Goal: Transaction & Acquisition: Purchase product/service

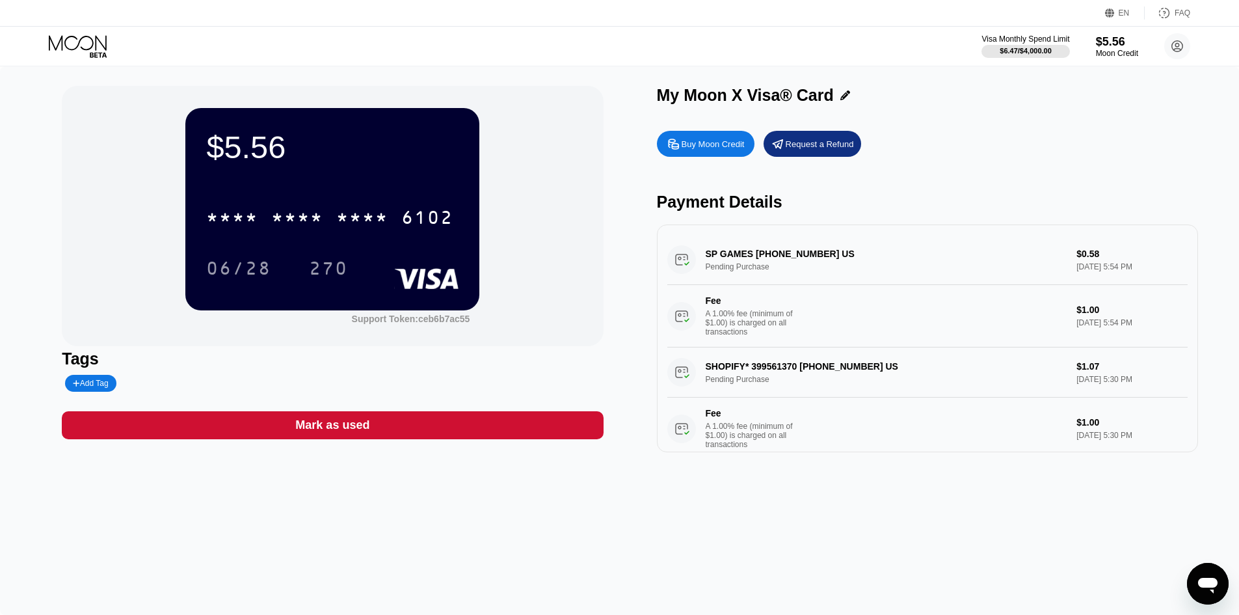
click at [697, 150] on div "Buy Moon Credit" at bounding box center [713, 144] width 63 height 11
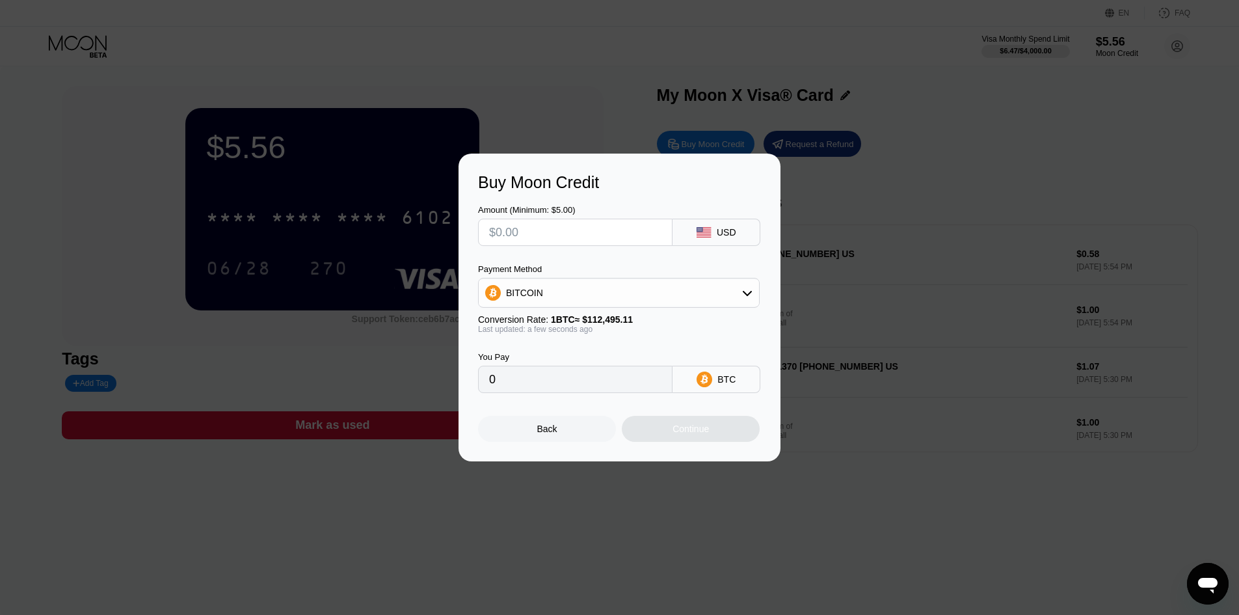
click at [637, 240] on input "text" at bounding box center [575, 232] width 172 height 26
click at [861, 255] on div "Buy Moon Credit Amount (Minimum: $5.00) USD Payment Method BITCOIN Conversion R…" at bounding box center [619, 308] width 1239 height 308
click at [592, 234] on input "text" at bounding box center [575, 232] width 172 height 26
type input "$5"
type input "0.00004445"
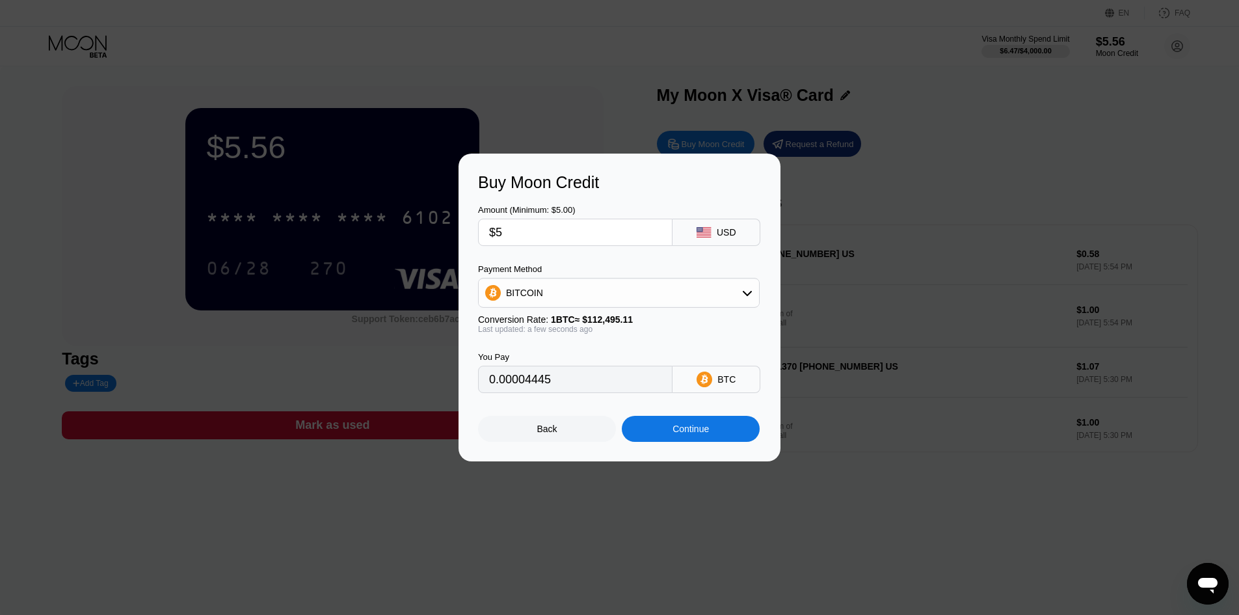
type input "$5"
click at [690, 433] on div "Continue" at bounding box center [691, 429] width 36 height 10
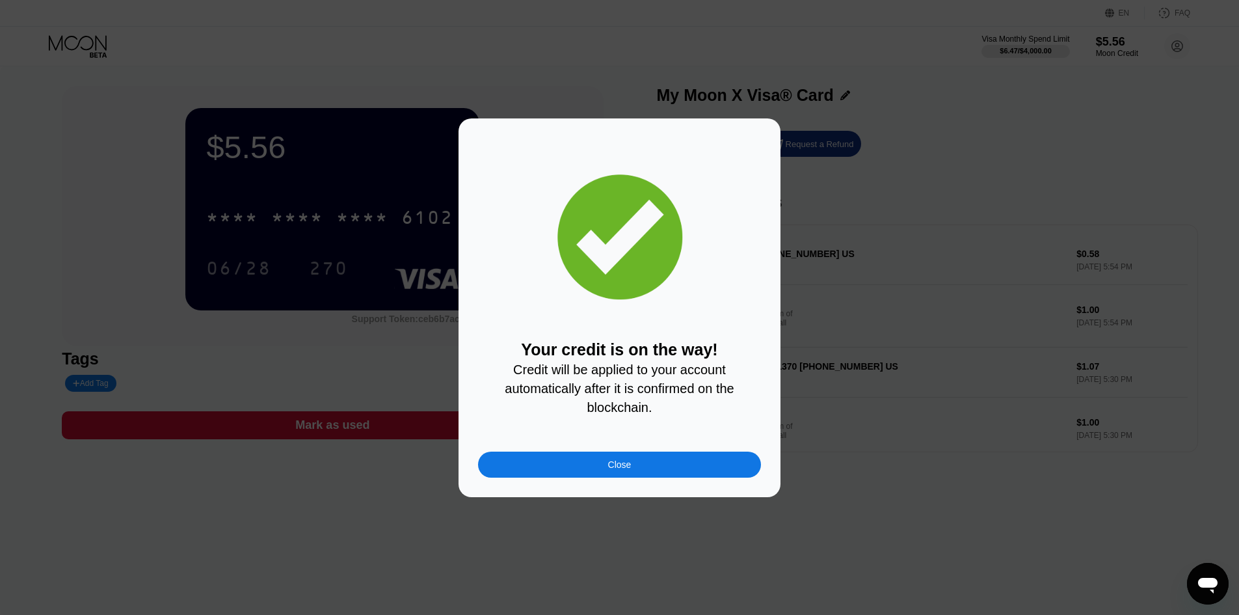
click at [653, 476] on div "Close" at bounding box center [619, 465] width 283 height 26
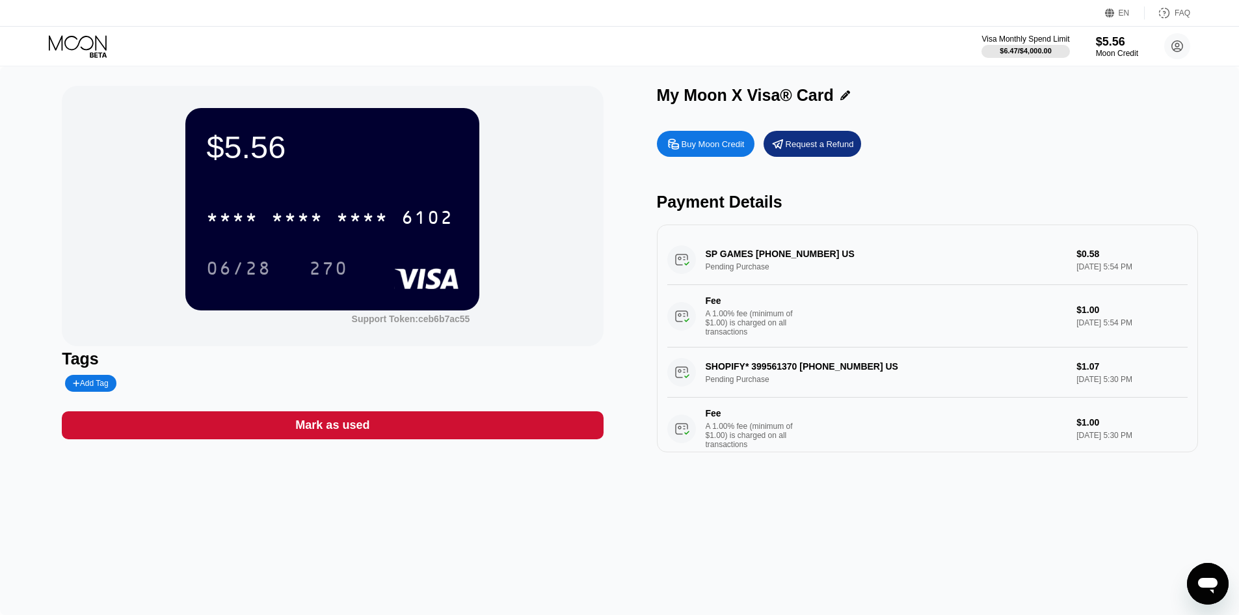
click at [85, 40] on icon at bounding box center [79, 46] width 61 height 23
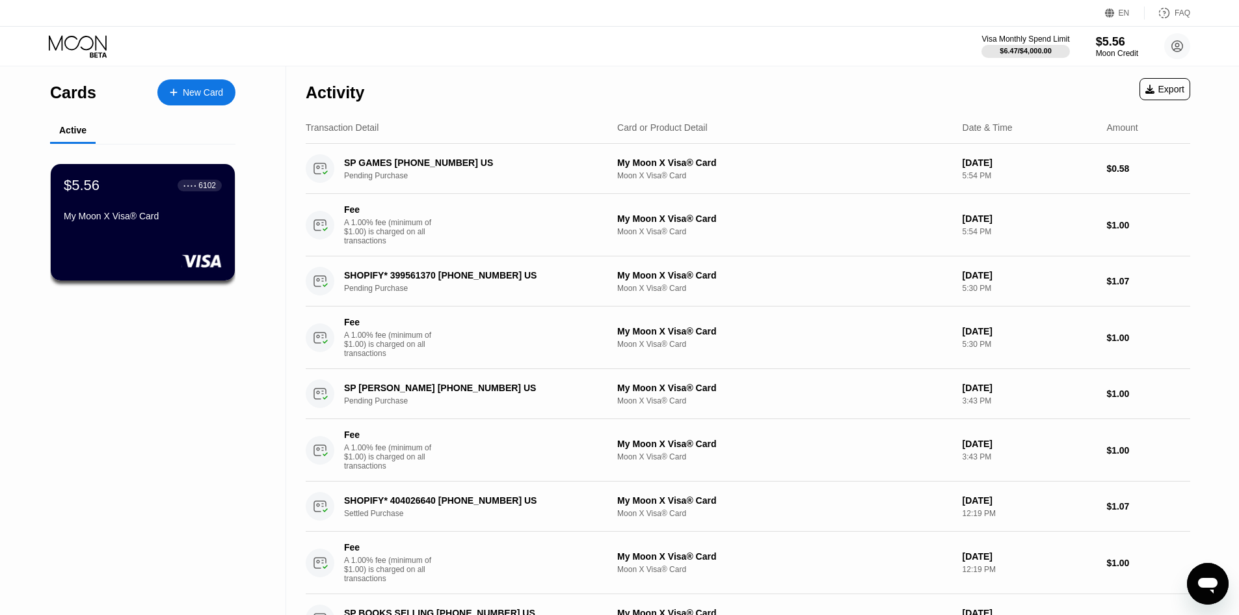
click at [329, 133] on div "Transaction Detail" at bounding box center [342, 127] width 73 height 10
click at [338, 128] on div "Transaction Detail" at bounding box center [342, 127] width 73 height 10
click at [334, 96] on div "Activity" at bounding box center [335, 92] width 59 height 19
click at [1111, 49] on div "Moon Credit" at bounding box center [1118, 53] width 44 height 9
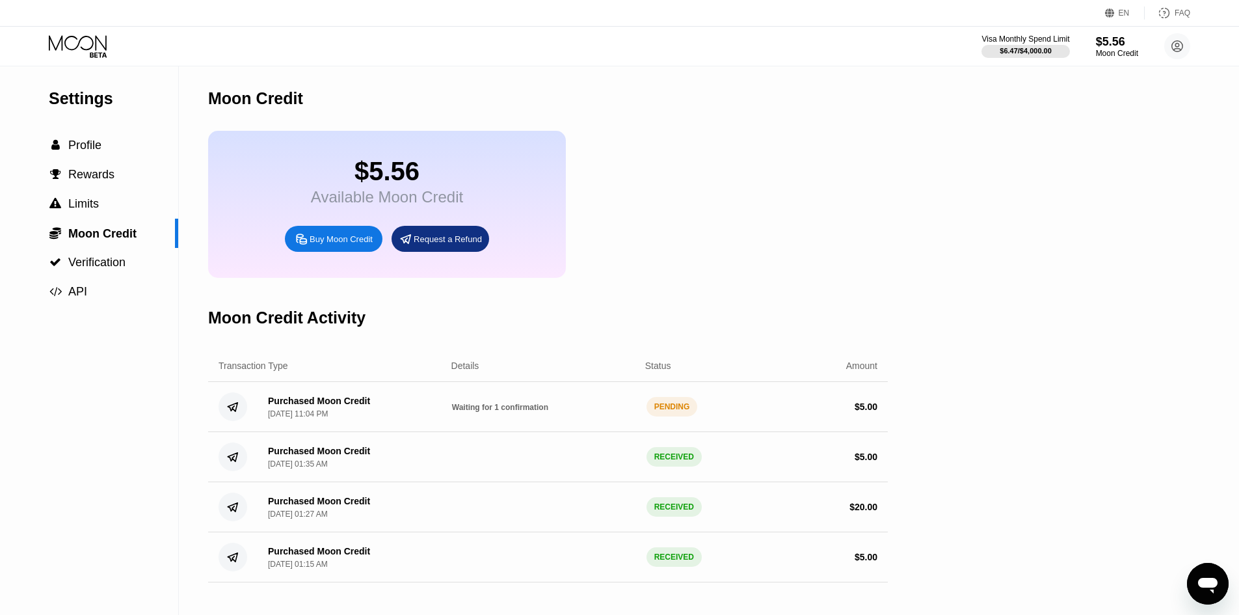
click at [673, 416] on div "PENDING" at bounding box center [672, 407] width 51 height 20
click at [1116, 53] on div "Moon Credit" at bounding box center [1118, 53] width 44 height 9
drag, startPoint x: 664, startPoint y: 432, endPoint x: 646, endPoint y: 426, distance: 18.7
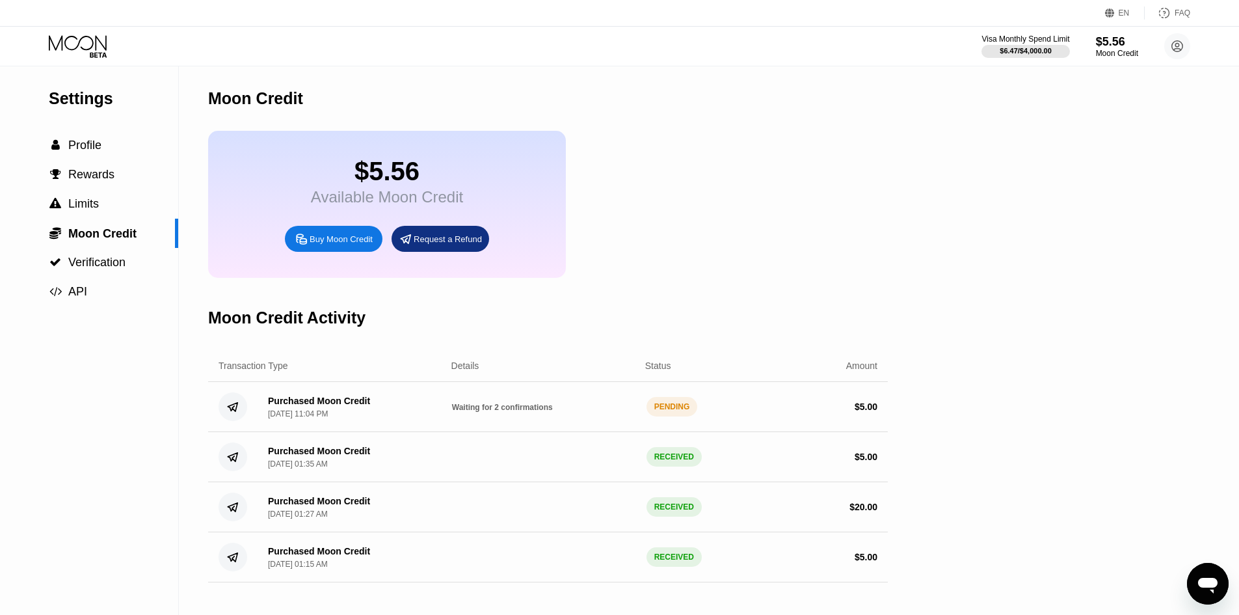
click at [662, 431] on div "Purchased Moon Credit Aug 19, 2025, 11:04 PM Waiting for 2 confirmations PENDIN…" at bounding box center [548, 407] width 680 height 50
drag, startPoint x: 522, startPoint y: 403, endPoint x: 522, endPoint y: 409, distance: 6.5
click at [522, 408] on div "Purchased Moon Credit Aug 19, 2025, 11:04 PM Waiting for 2 confirmations PENDIN…" at bounding box center [548, 407] width 680 height 50
drag, startPoint x: 547, startPoint y: 431, endPoint x: 602, endPoint y: 423, distance: 55.9
click at [550, 431] on div "Purchased Moon Credit Aug 19, 2025, 11:04 PM Waiting for 2 confirmations PENDIN…" at bounding box center [548, 407] width 680 height 50
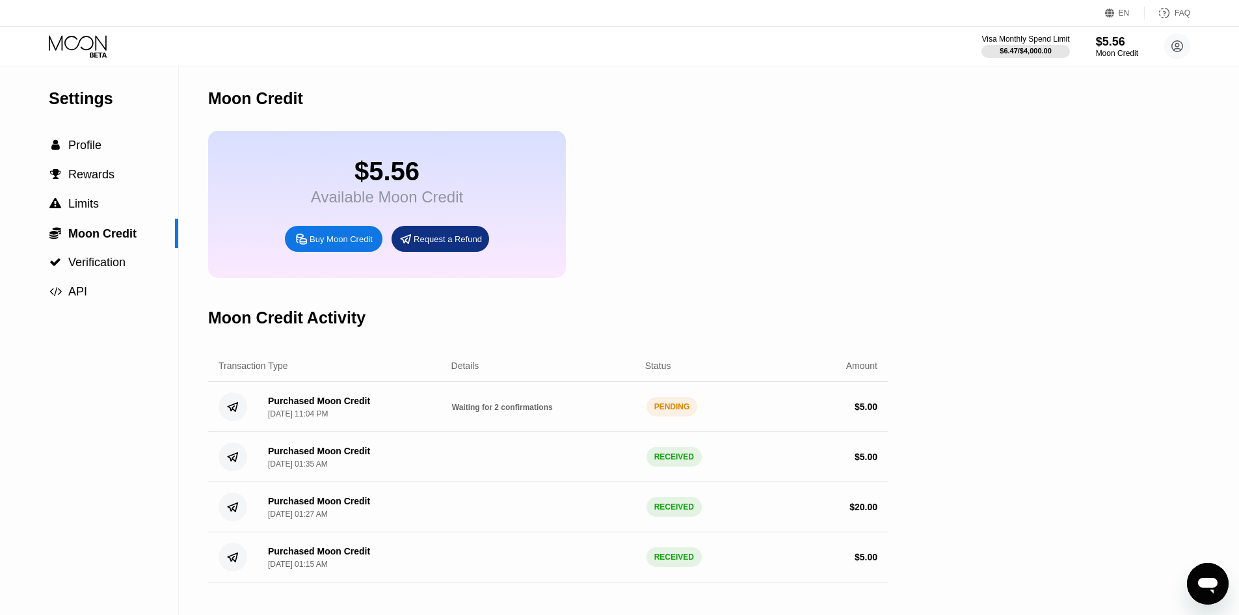
click at [634, 412] on div "Waiting for 2 confirmations" at bounding box center [544, 406] width 184 height 10
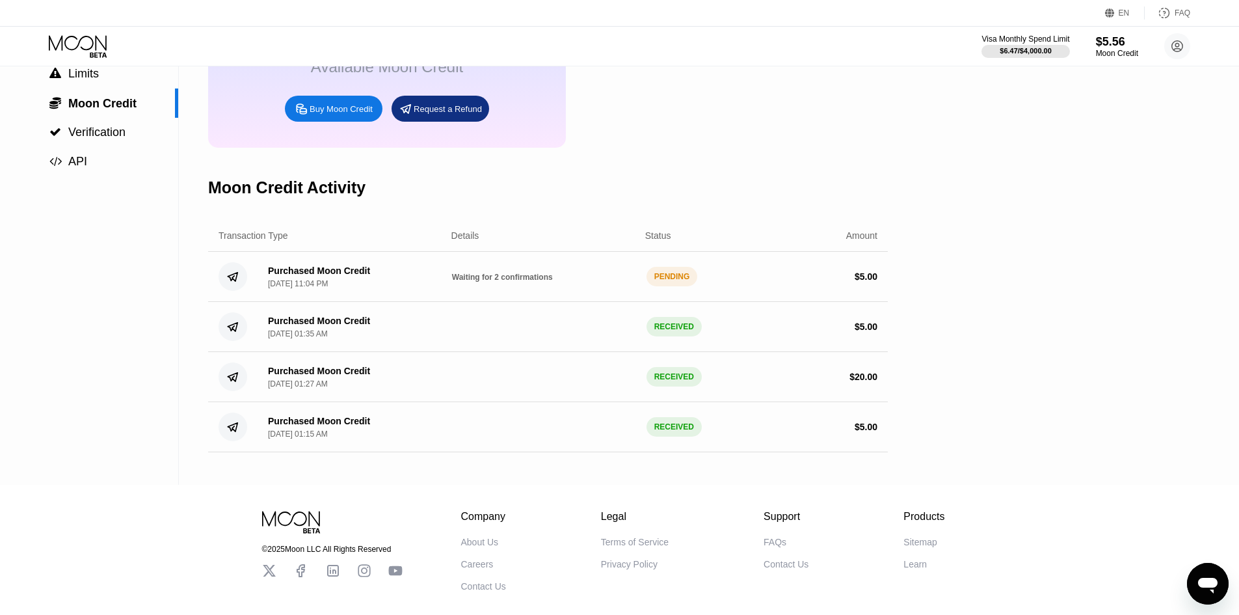
click at [275, 276] on div "Purchased Moon Credit" at bounding box center [319, 270] width 102 height 10
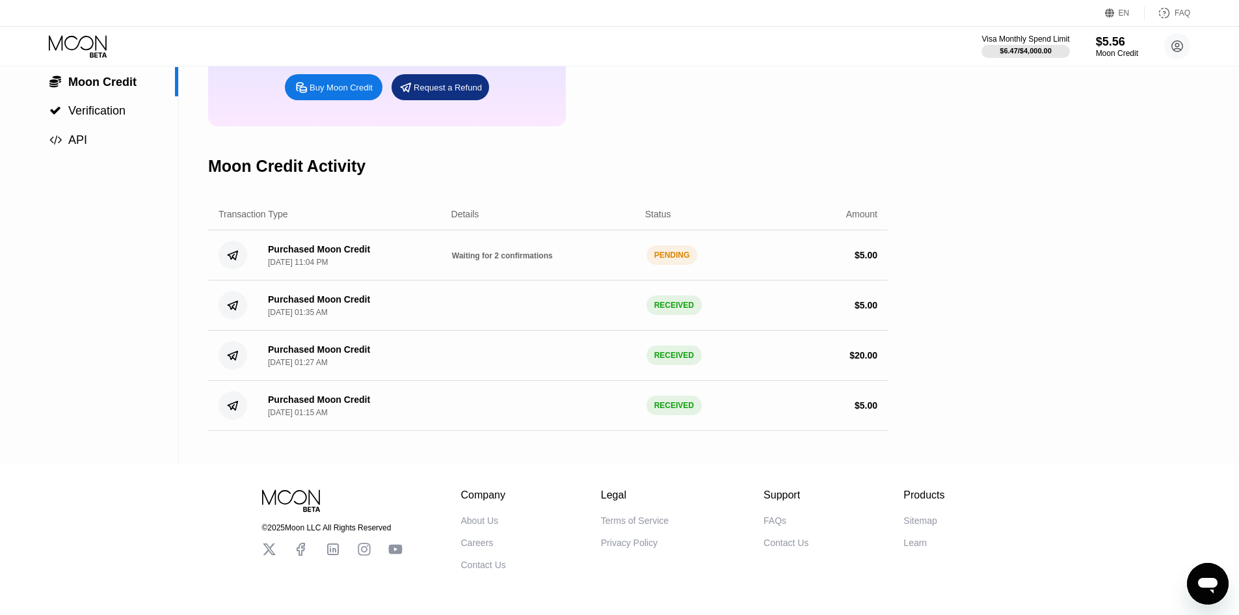
scroll to position [195, 0]
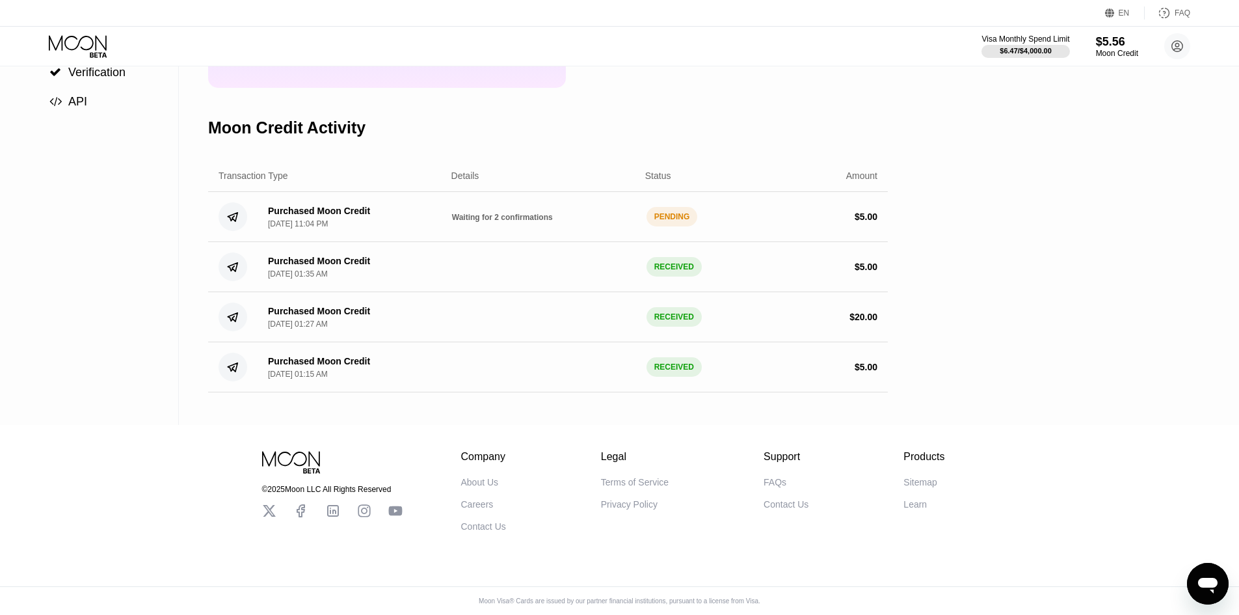
click at [318, 366] on div "Purchased Moon Credit" at bounding box center [319, 361] width 102 height 10
click at [796, 322] on div "$ 20.00" at bounding box center [786, 317] width 184 height 10
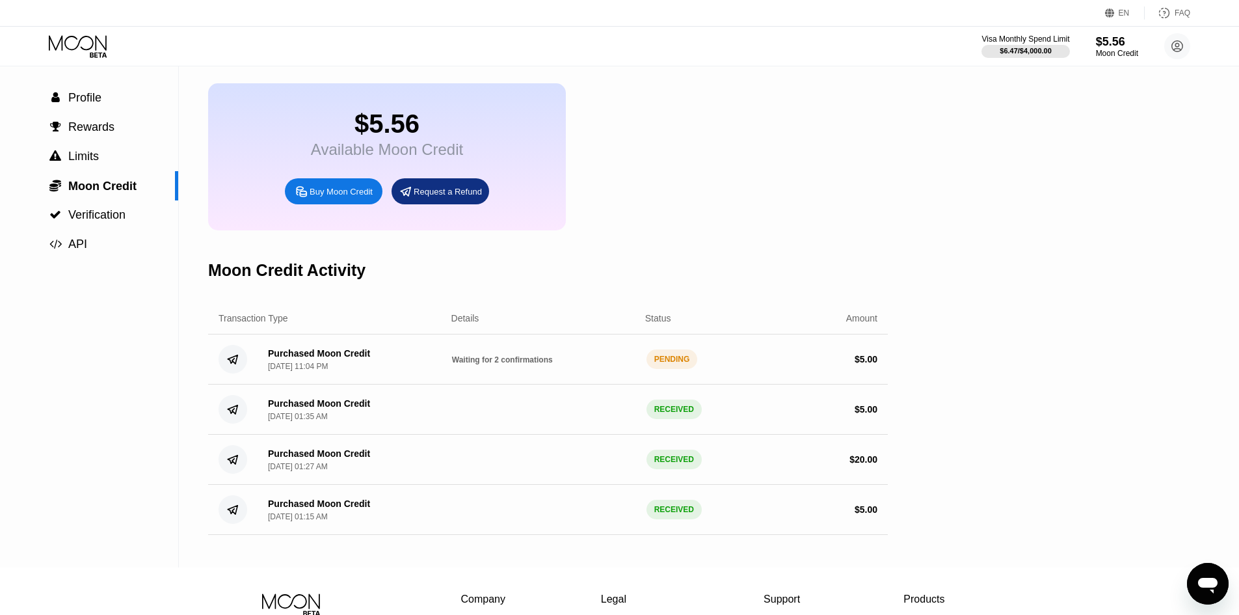
scroll to position [0, 0]
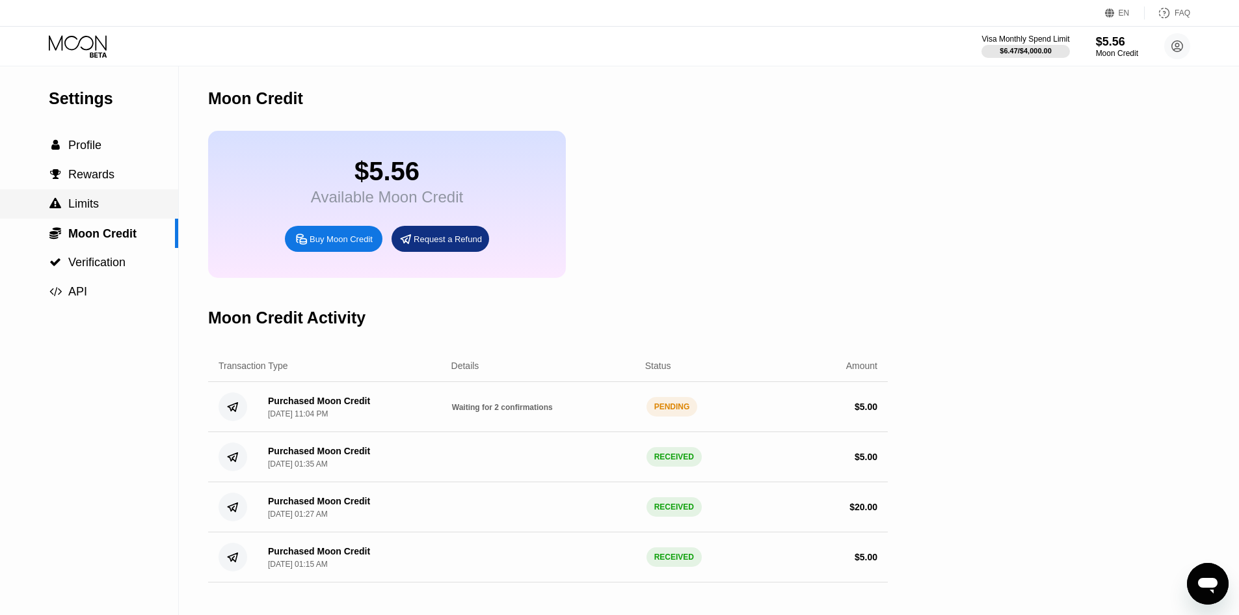
click at [95, 210] on span "Limits" at bounding box center [83, 203] width 31 height 13
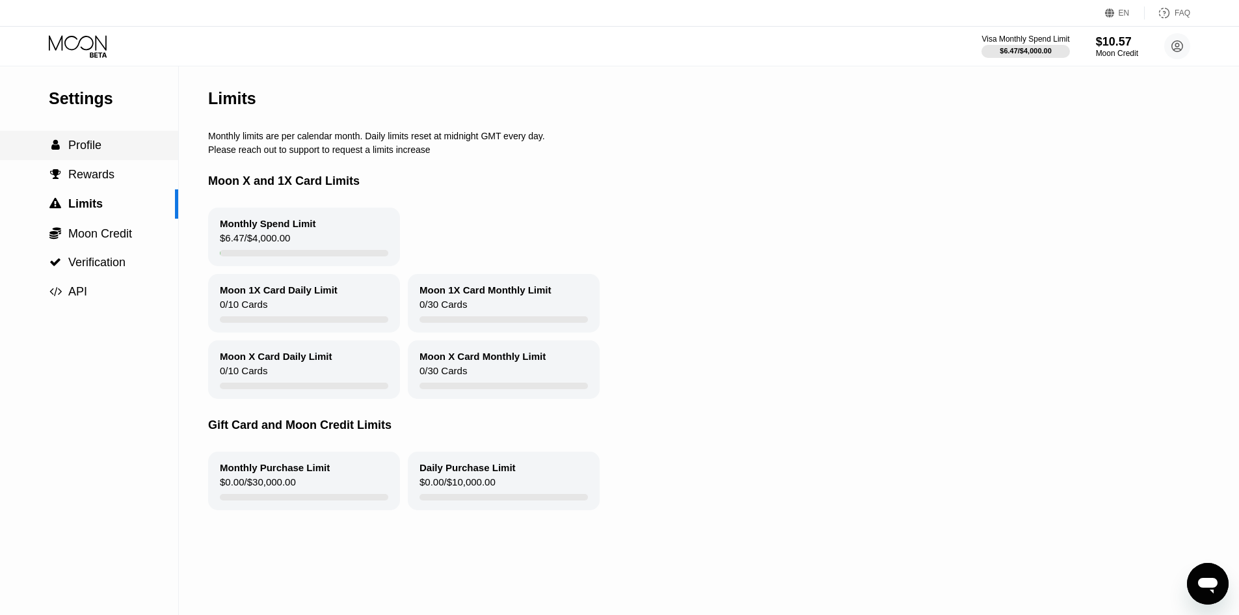
click at [92, 142] on span "Profile" at bounding box center [84, 145] width 33 height 13
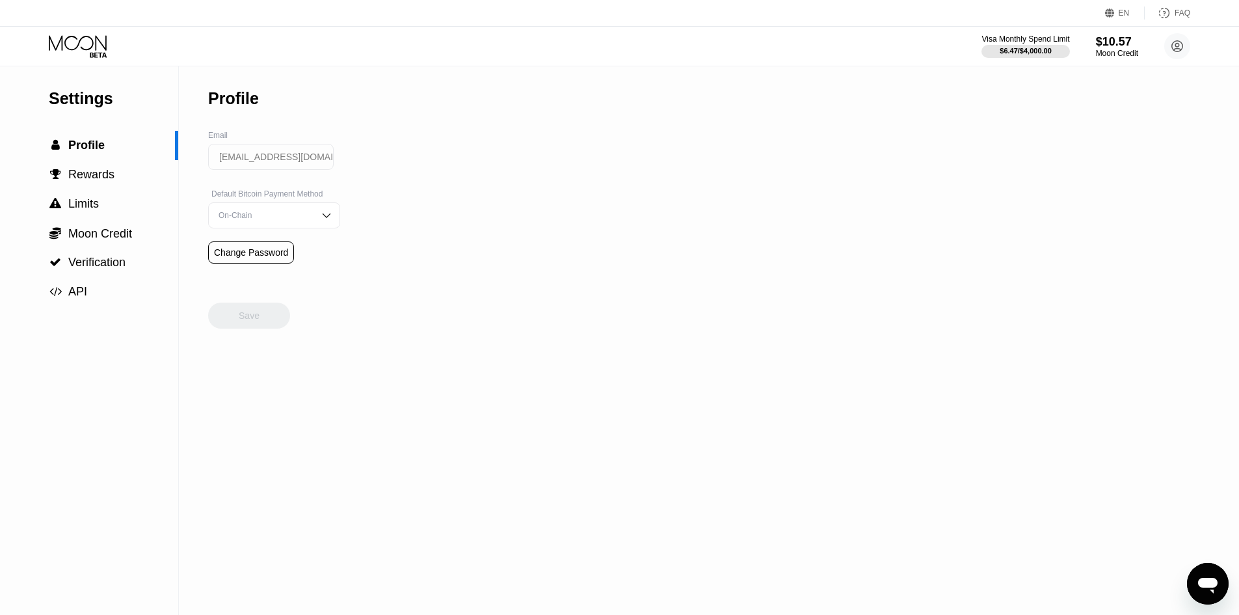
click at [49, 47] on icon at bounding box center [78, 42] width 58 height 15
